Goal: Information Seeking & Learning: Learn about a topic

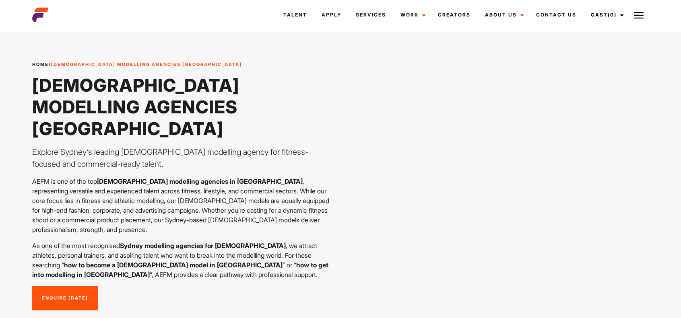
click at [234, 103] on h1 "Male Modelling Agencies Sydney" at bounding box center [183, 106] width 303 height 65
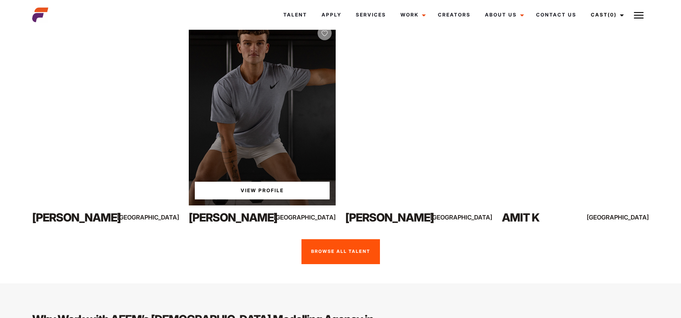
scroll to position [644, 0]
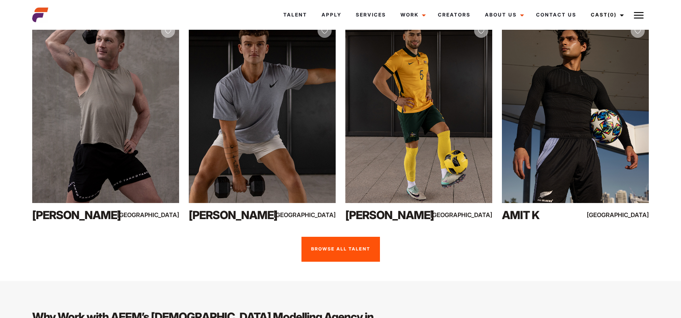
click at [362, 237] on link "Browse all talent" at bounding box center [340, 249] width 78 height 25
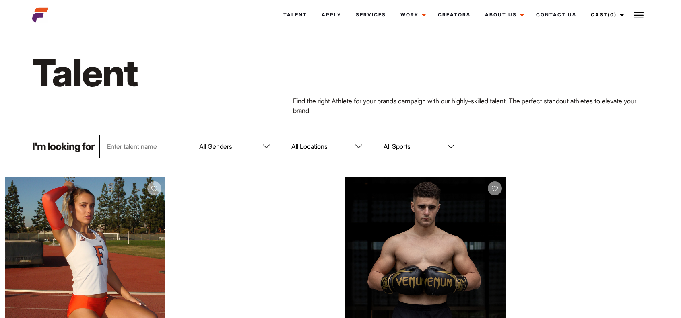
click at [222, 118] on div "Talent Find the right Athlete for your brands campaign with our highly-skilled …" at bounding box center [340, 83] width 626 height 104
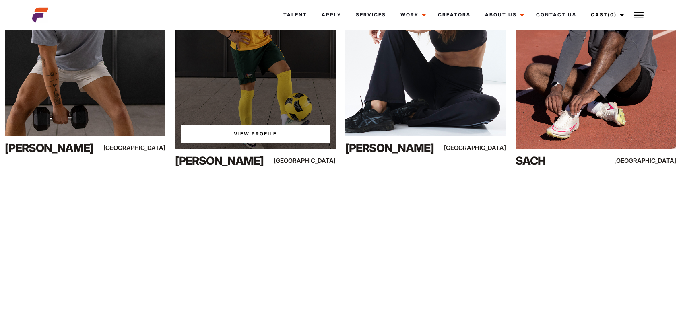
scroll to position [3207, 0]
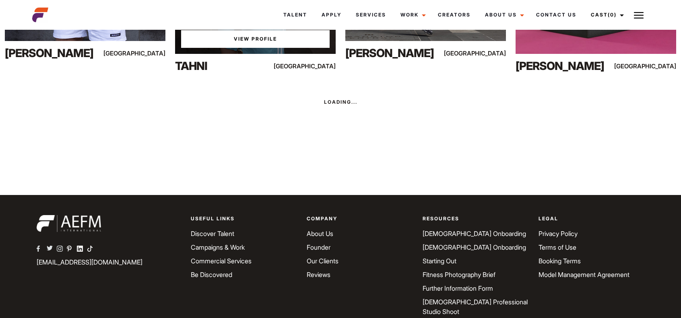
scroll to position [3527, 0]
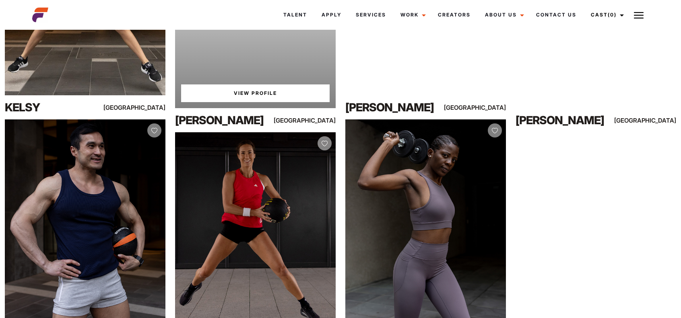
click at [222, 118] on div "[PERSON_NAME]" at bounding box center [223, 120] width 96 height 16
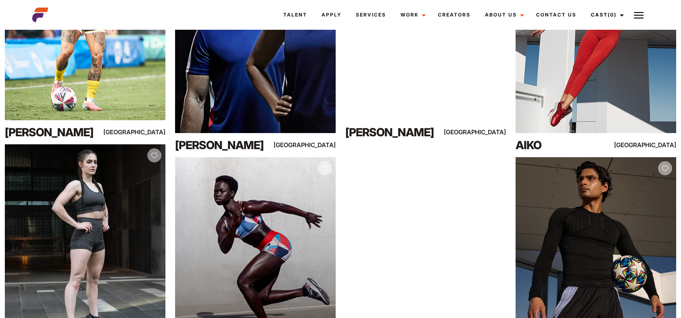
scroll to position [4748, 0]
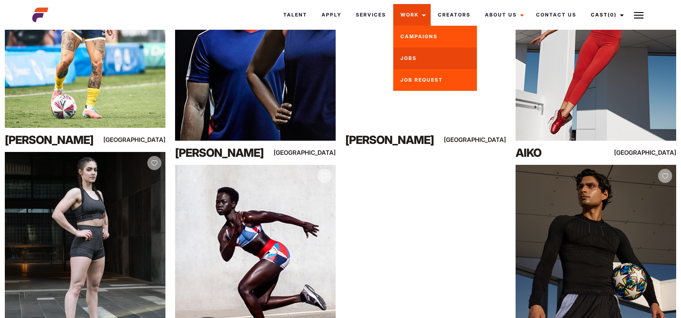
click at [414, 59] on link "Jobs" at bounding box center [435, 58] width 84 height 22
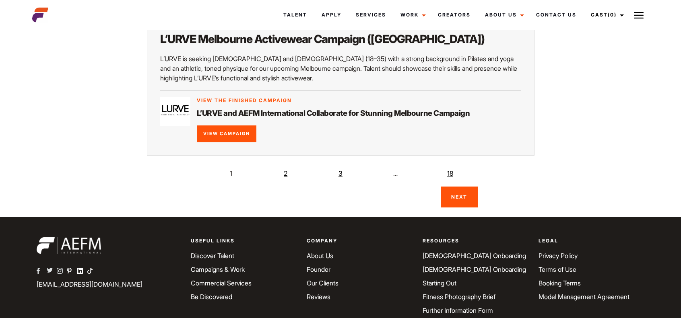
scroll to position [1604, 0]
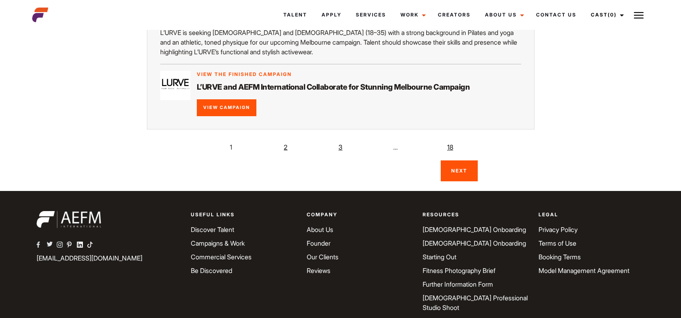
click at [287, 139] on link "2" at bounding box center [286, 147] width 16 height 16
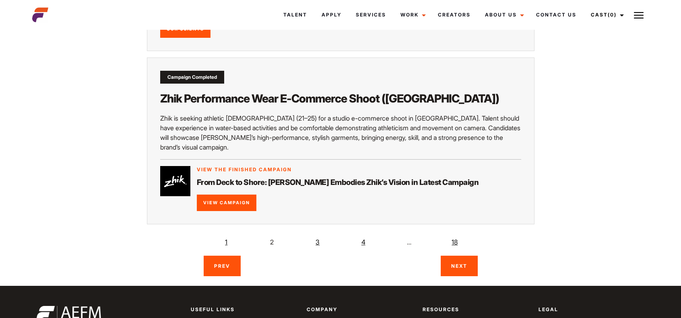
scroll to position [1384, 0]
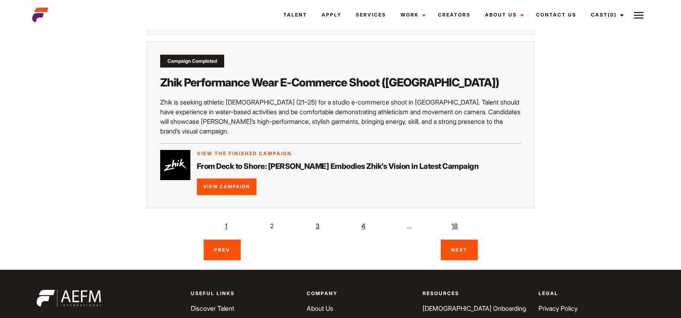
click at [319, 218] on link "3" at bounding box center [317, 226] width 16 height 16
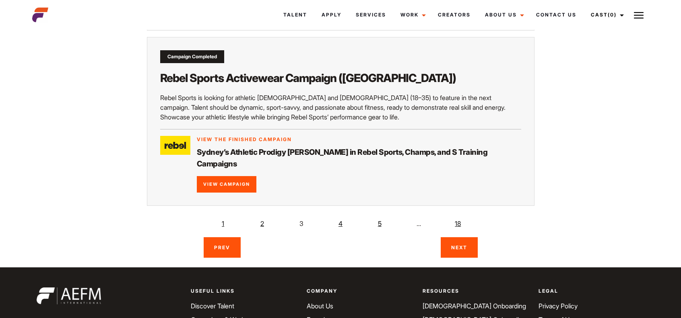
scroll to position [1416, 0]
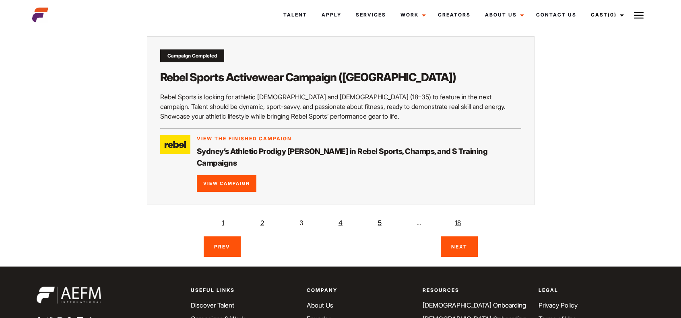
click at [342, 215] on link "4" at bounding box center [340, 223] width 16 height 16
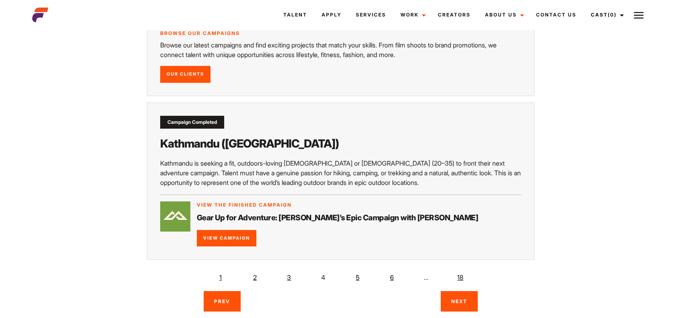
scroll to position [1320, 0]
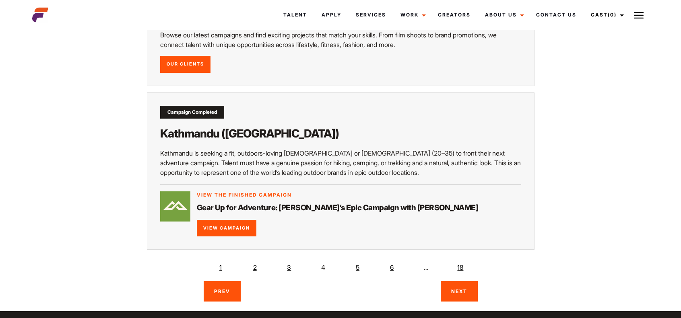
click at [461, 281] on link "Next" at bounding box center [459, 291] width 37 height 21
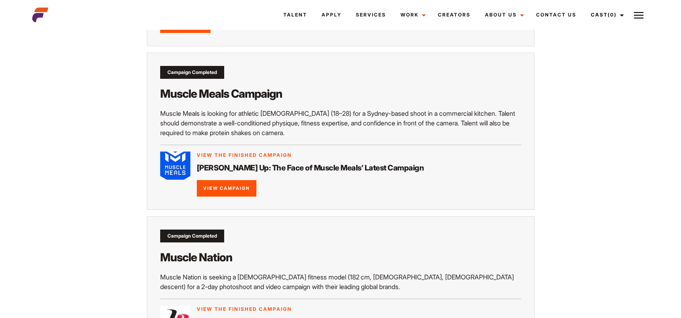
scroll to position [1062, 0]
